Goal: Task Accomplishment & Management: Use online tool/utility

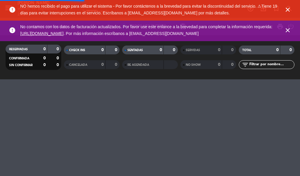
click at [291, 11] on icon "close" at bounding box center [288, 9] width 7 height 7
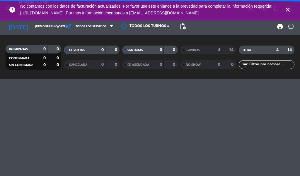
click at [289, 10] on icon "close" at bounding box center [288, 9] width 7 height 7
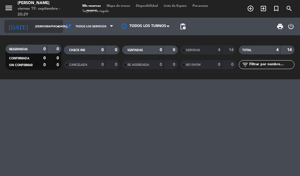
click at [56, 27] on icon "arrow_drop_down" at bounding box center [58, 26] width 7 height 7
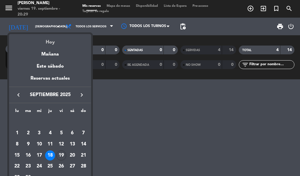
click at [53, 42] on div "Hoy" at bounding box center [50, 40] width 82 height 12
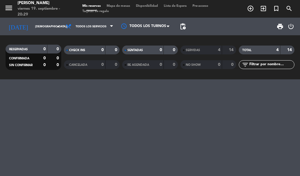
type input "[DATE]"
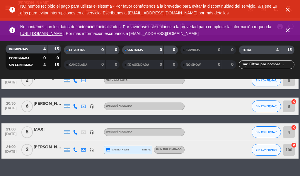
scroll to position [23, 0]
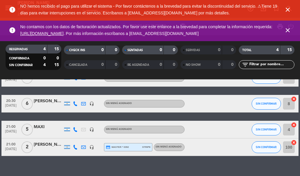
click at [292, 141] on icon "cancel" at bounding box center [294, 142] width 6 height 6
click at [290, 147] on icon "border_all" at bounding box center [290, 146] width 7 height 7
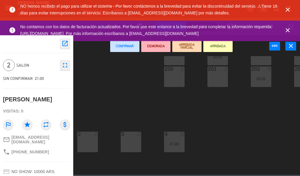
scroll to position [68, 0]
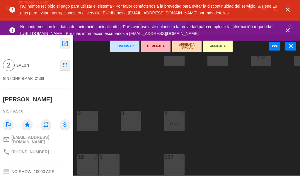
click at [131, 116] on div "3 2" at bounding box center [131, 121] width 21 height 21
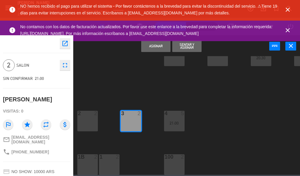
click at [158, 45] on button "Asignar" at bounding box center [155, 46] width 29 height 12
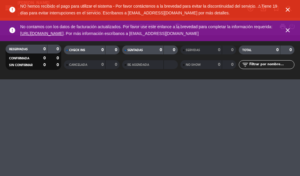
click at [285, 30] on icon "close" at bounding box center [288, 30] width 7 height 7
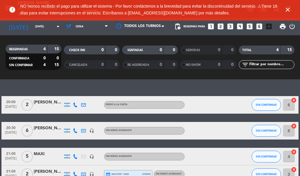
click at [287, 10] on icon "close" at bounding box center [288, 9] width 7 height 7
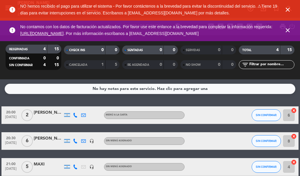
click at [296, 10] on span "close" at bounding box center [288, 10] width 16 height 16
